Goal: Transaction & Acquisition: Purchase product/service

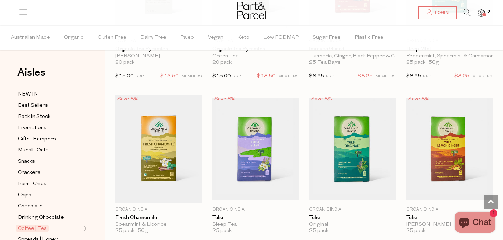
click at [487, 12] on span "2" at bounding box center [489, 12] width 6 height 6
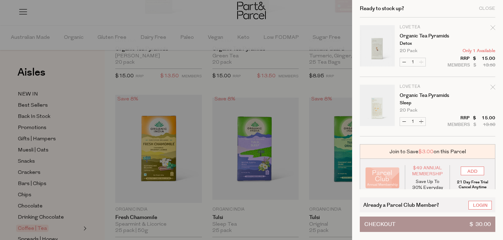
click at [420, 121] on button "Increase Organic Tea Pyramids" at bounding box center [421, 121] width 8 height 8
type input "2"
click at [491, 7] on div "Close" at bounding box center [487, 8] width 16 height 5
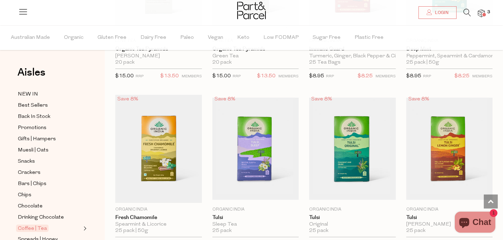
scroll to position [552, 0]
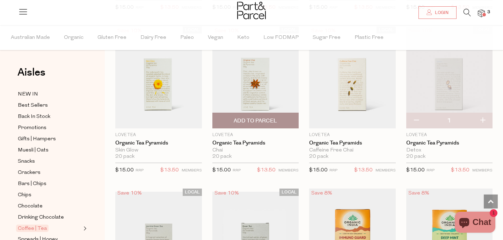
click at [260, 122] on span "Add To Parcel" at bounding box center [255, 120] width 43 height 7
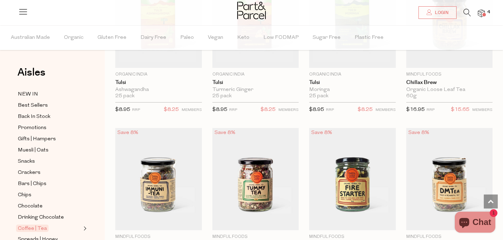
scroll to position [1423, 0]
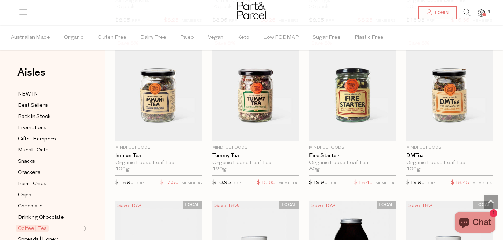
scroll to position [1276, 0]
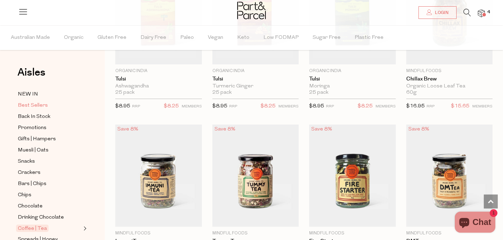
click at [36, 102] on span "Best Sellers" at bounding box center [33, 105] width 30 height 8
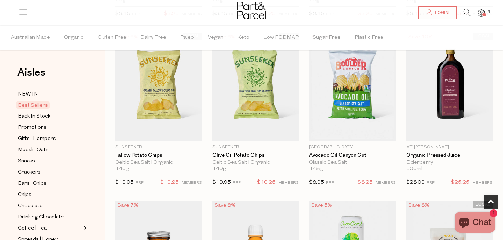
scroll to position [190, 0]
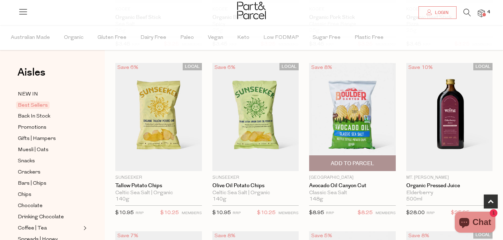
click at [350, 167] on span "Add To Parcel" at bounding box center [352, 163] width 82 height 15
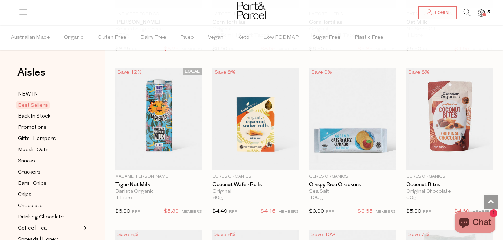
scroll to position [1330, 0]
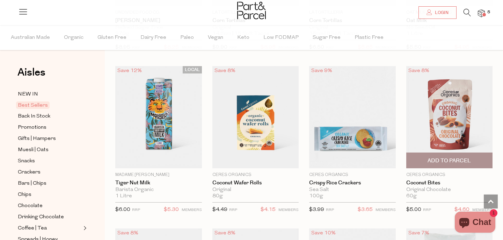
click at [462, 159] on span "Add To Parcel" at bounding box center [449, 160] width 43 height 7
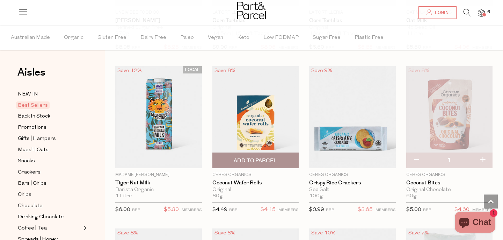
click at [269, 159] on span "Add To Parcel" at bounding box center [255, 160] width 43 height 7
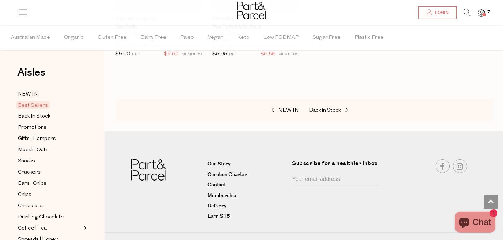
scroll to position [1812, 0]
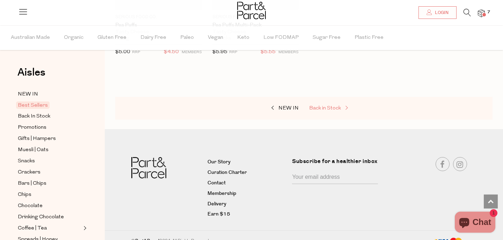
click at [333, 108] on span "Back in Stock" at bounding box center [325, 108] width 32 height 5
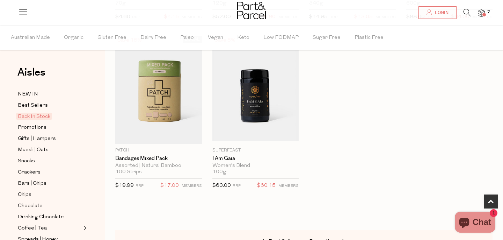
scroll to position [383, 0]
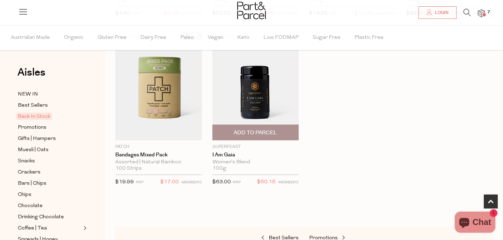
click at [266, 96] on img at bounding box center [256, 86] width 87 height 102
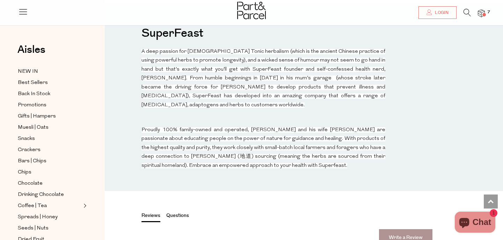
scroll to position [735, 0]
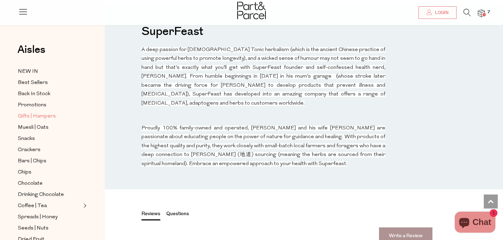
click at [39, 115] on span "Gifts | Hampers" at bounding box center [37, 116] width 38 height 8
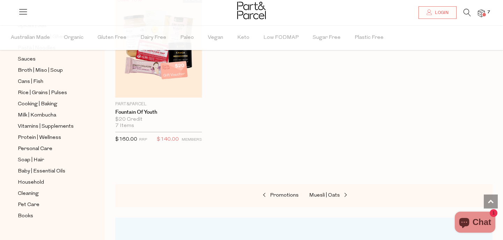
scroll to position [247, 0]
click at [34, 149] on span "Personal Care" at bounding box center [35, 148] width 35 height 8
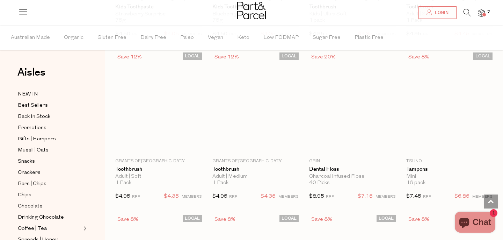
scroll to position [1661, 0]
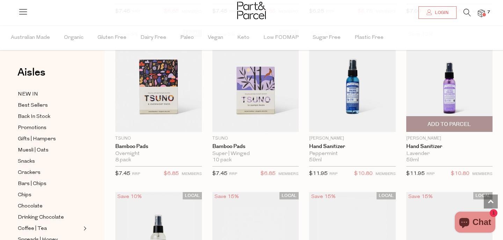
scroll to position [2006, 0]
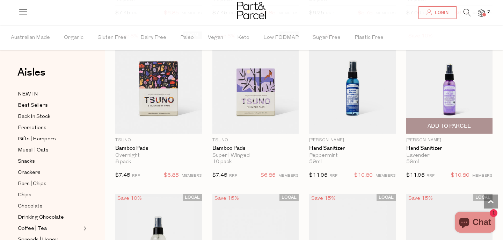
click at [436, 123] on span "Add To Parcel" at bounding box center [449, 125] width 43 height 7
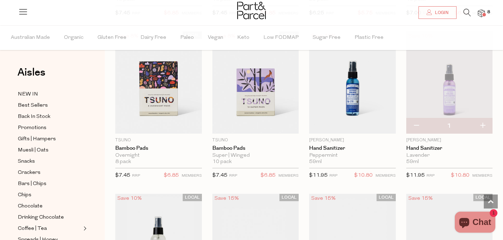
click at [485, 122] on button "button" at bounding box center [483, 125] width 20 height 15
type input "2"
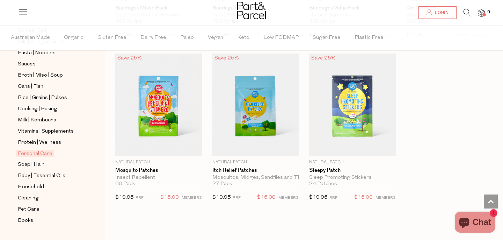
scroll to position [258, 0]
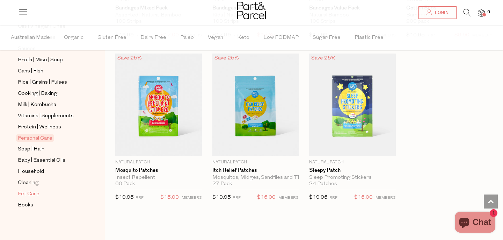
click at [27, 193] on span "Pet Care" at bounding box center [29, 194] width 22 height 8
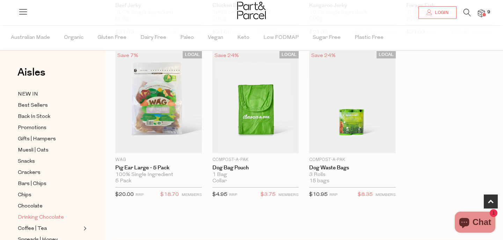
scroll to position [258, 0]
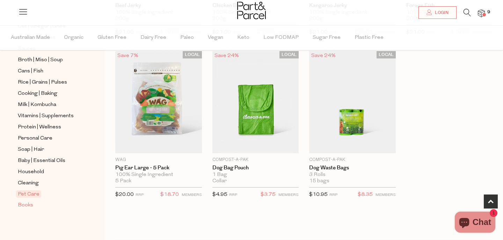
click at [28, 205] on span "Books" at bounding box center [25, 205] width 15 height 8
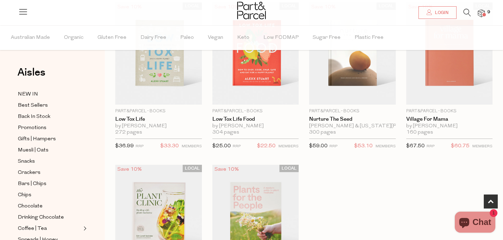
scroll to position [326, 0]
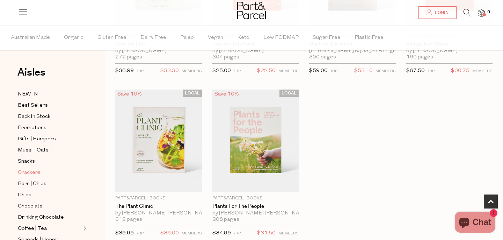
click at [35, 175] on span "Crackers" at bounding box center [29, 172] width 23 height 8
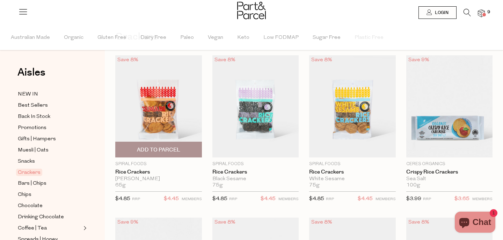
scroll to position [45, 0]
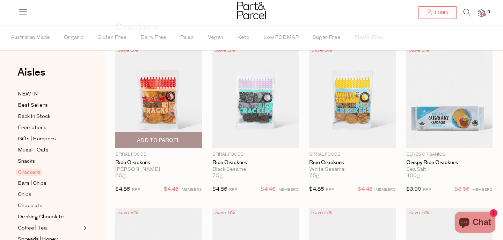
click at [141, 138] on span "Add To Parcel" at bounding box center [158, 140] width 43 height 7
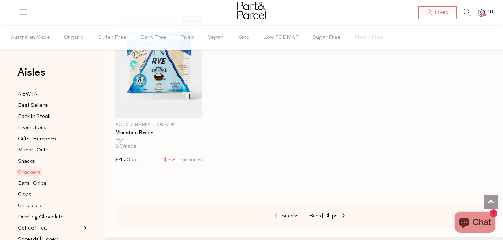
scroll to position [1585, 0]
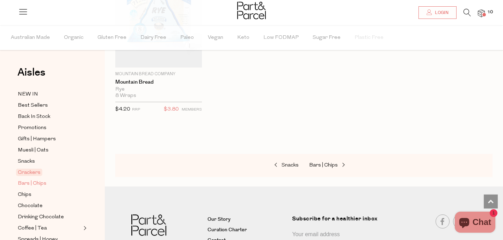
click at [23, 182] on span "Bars | Chips" at bounding box center [32, 183] width 29 height 8
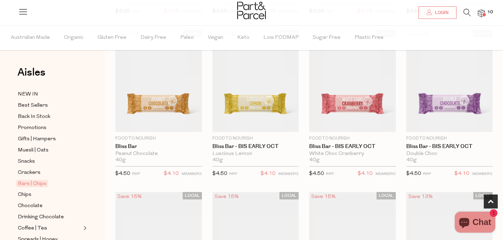
scroll to position [242, 0]
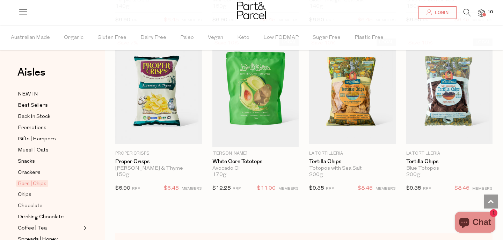
scroll to position [2662, 0]
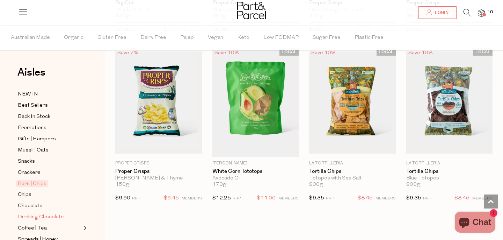
click at [34, 217] on span "Drinking Chocolate" at bounding box center [41, 217] width 46 height 8
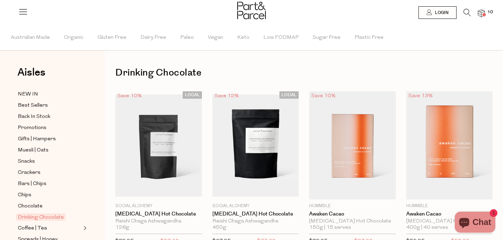
click at [480, 14] on img at bounding box center [481, 13] width 7 height 8
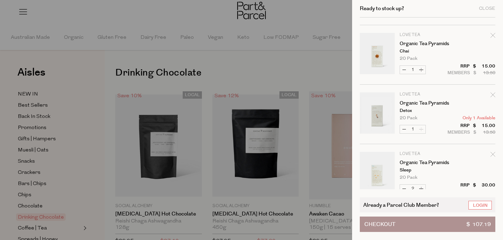
scroll to position [365, 0]
